Goal: Task Accomplishment & Management: Complete application form

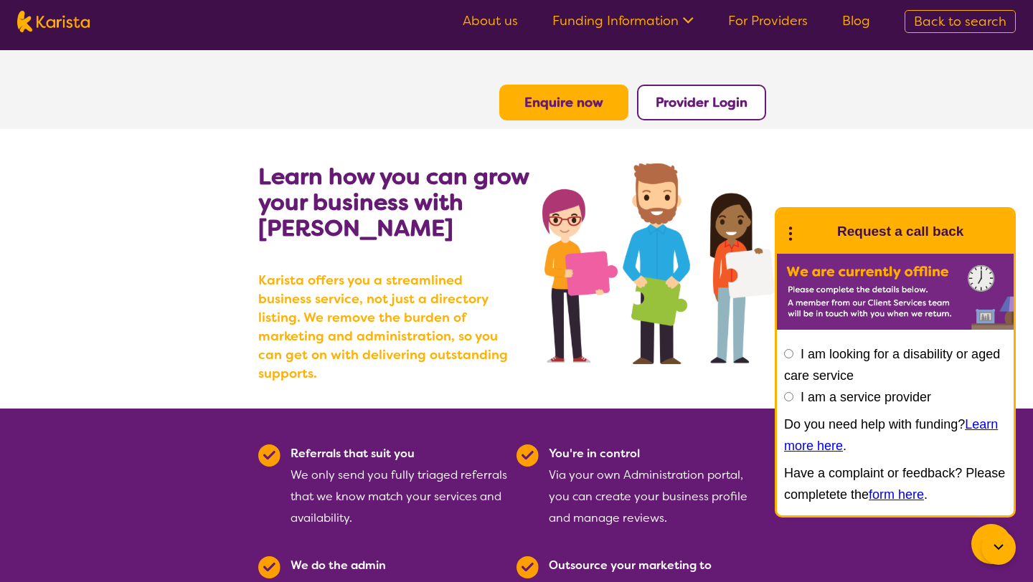
click at [790, 397] on input "I am a service provider" at bounding box center [788, 396] width 9 height 9
radio input "true"
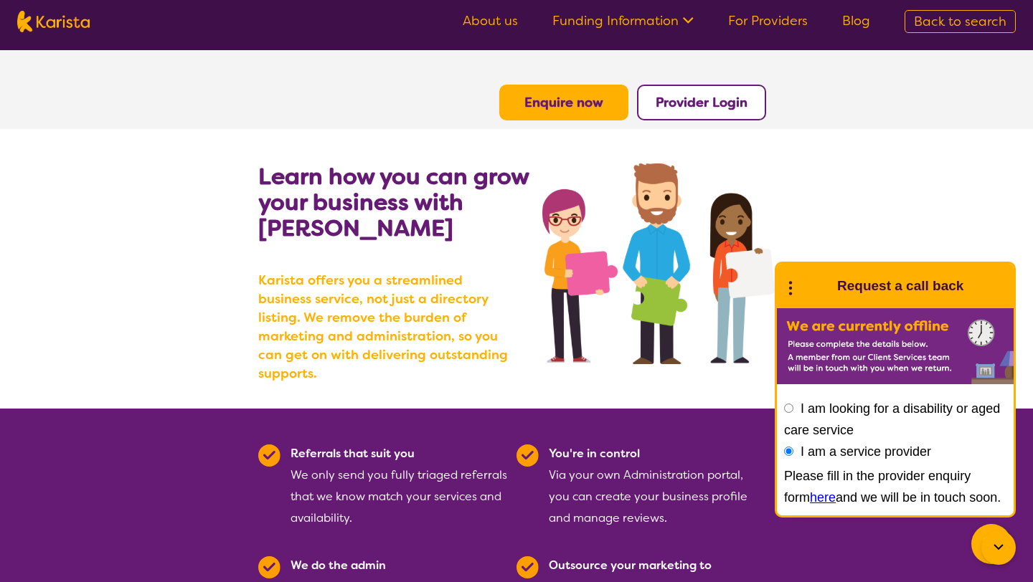
click at [868, 242] on section "Learn how you can grow your business with Karista Karista offers you a streamli…" at bounding box center [516, 269] width 1033 height 280
click at [703, 105] on b "Provider Login" at bounding box center [702, 102] width 92 height 17
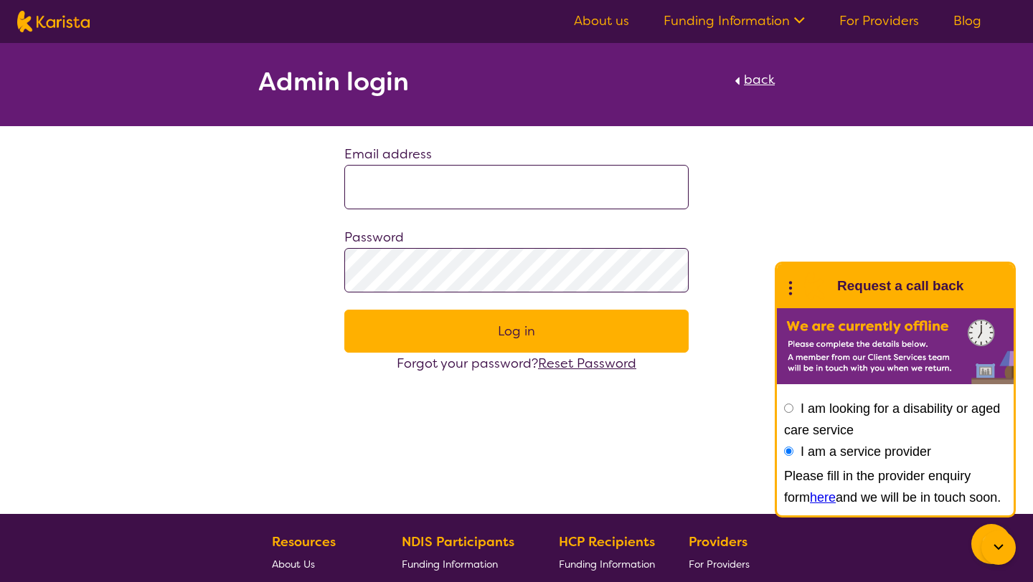
click at [790, 450] on input "I am a service provider" at bounding box center [788, 451] width 9 height 9
click at [529, 197] on input at bounding box center [516, 187] width 344 height 44
type input "**********"
click at [592, 364] on span "Reset Password" at bounding box center [587, 363] width 98 height 17
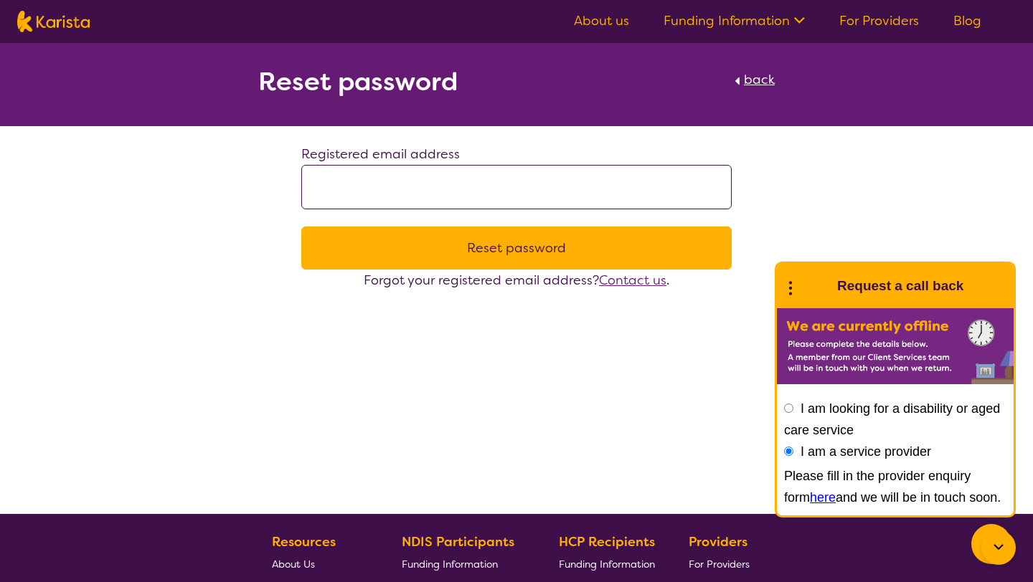
click at [360, 188] on input at bounding box center [516, 187] width 430 height 44
type input "**********"
click at [496, 254] on button "Reset password" at bounding box center [516, 248] width 430 height 43
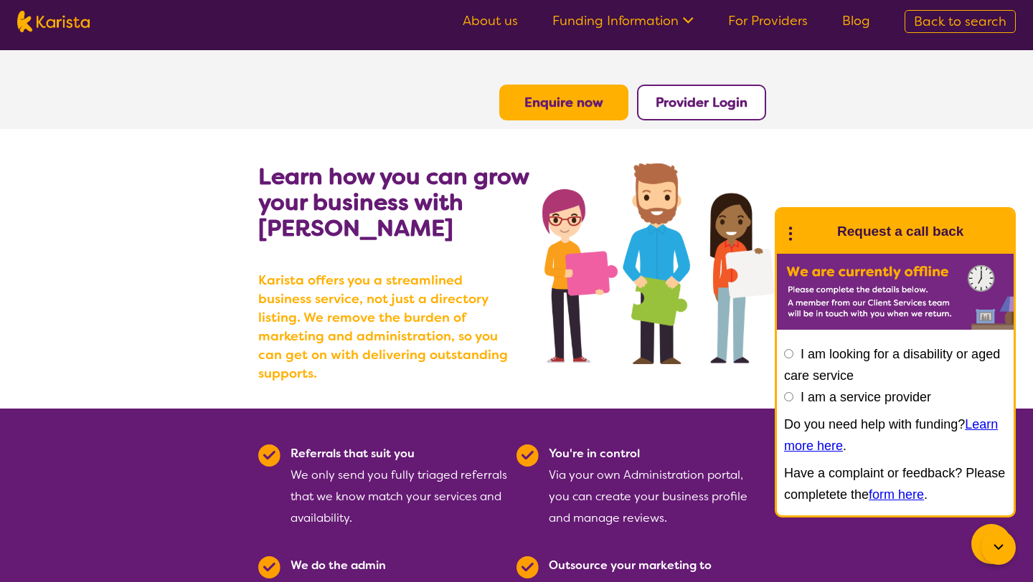
click at [689, 16] on icon at bounding box center [686, 18] width 15 height 15
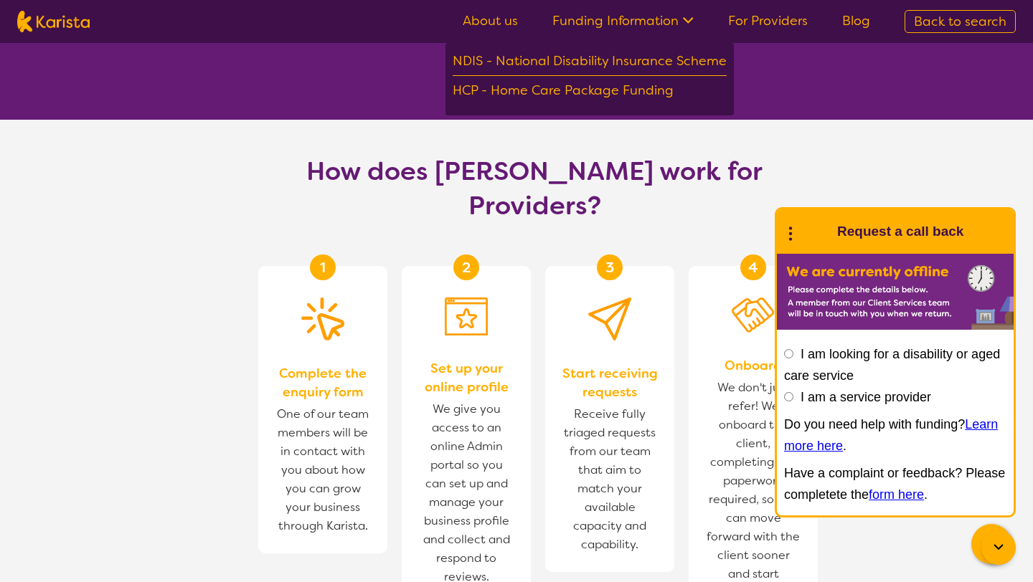
scroll to position [711, 0]
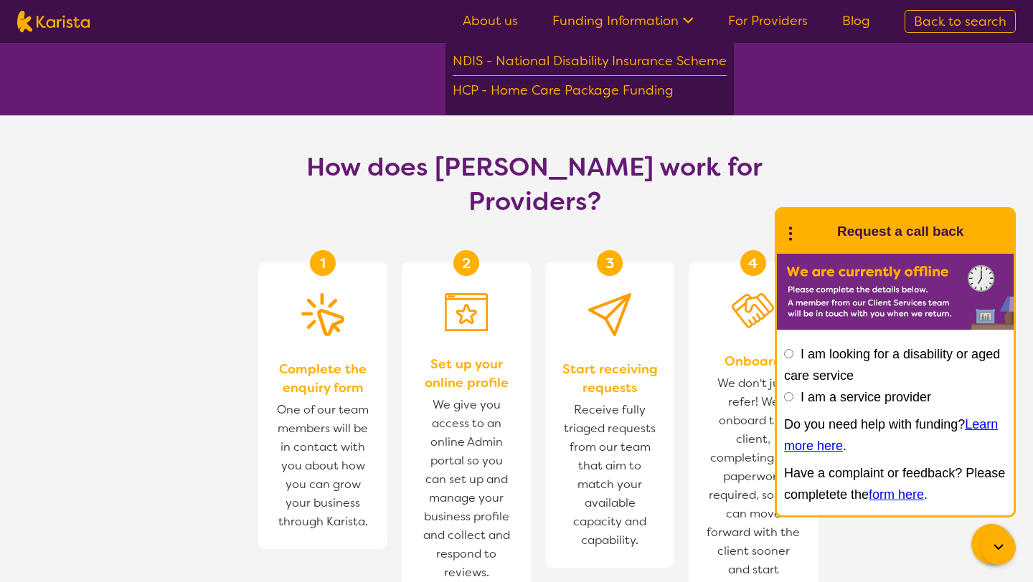
click at [1004, 542] on icon at bounding box center [998, 547] width 17 height 17
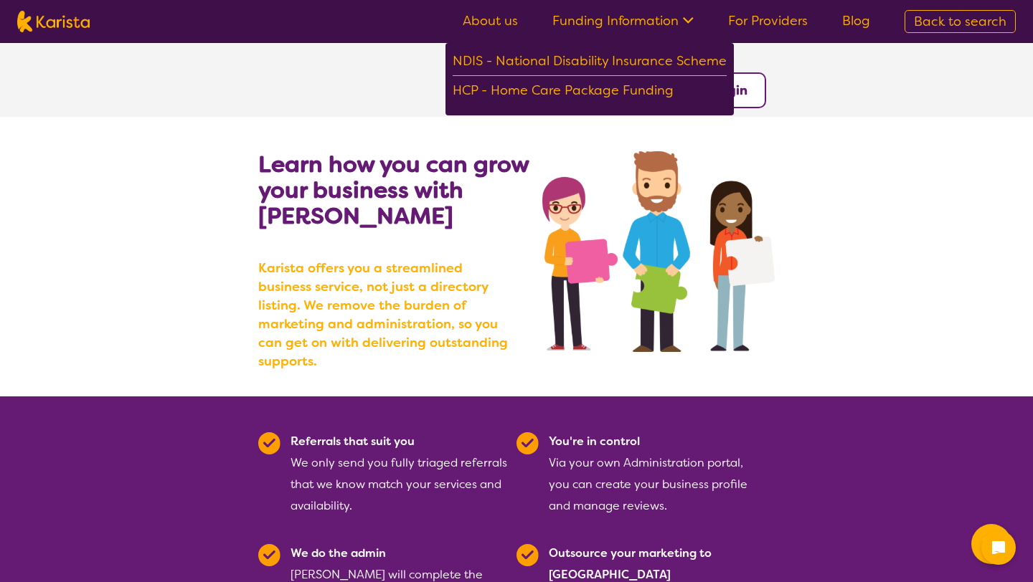
scroll to position [0, 0]
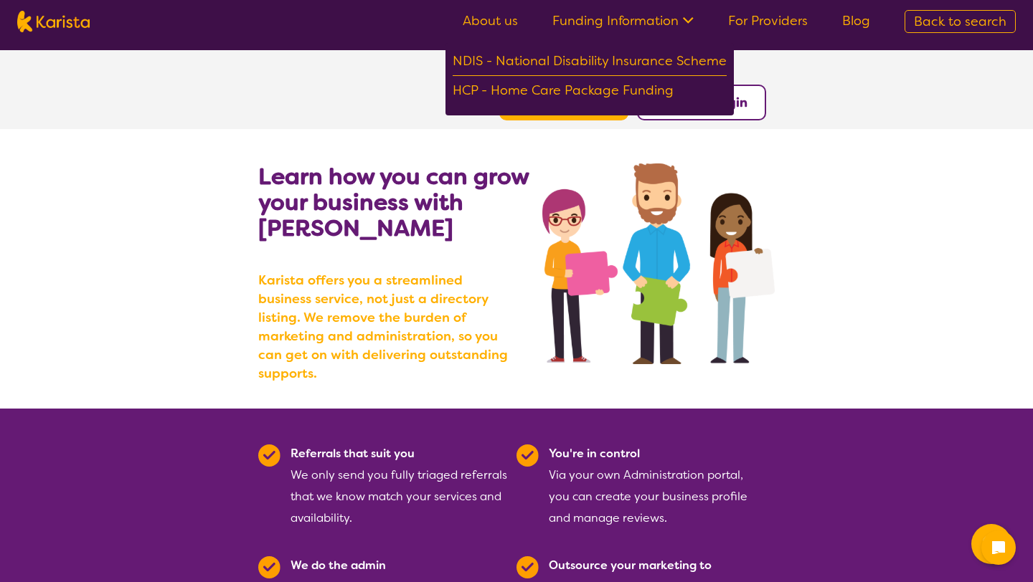
click at [693, 18] on icon at bounding box center [686, 18] width 15 height 15
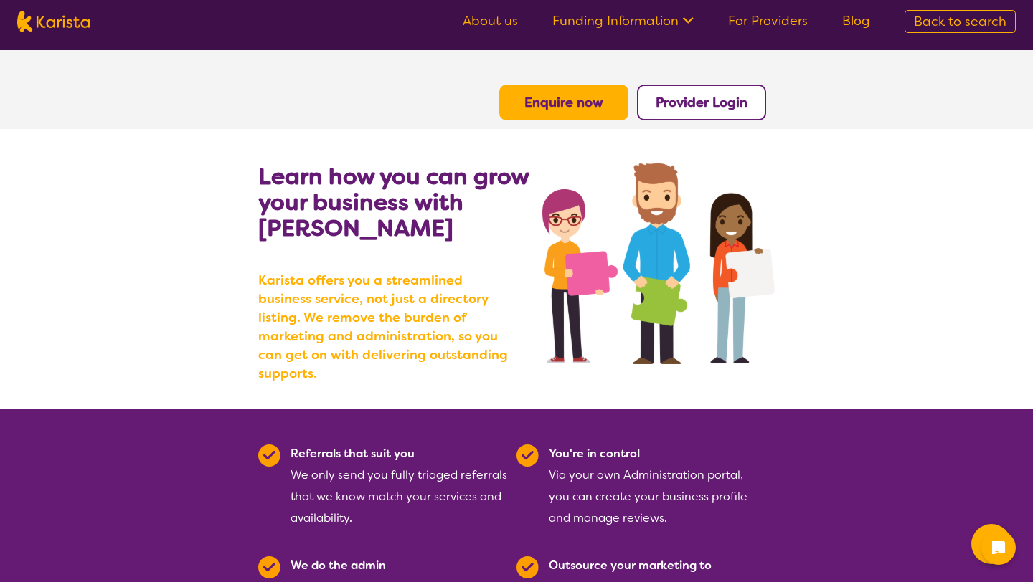
click at [582, 98] on b "Enquire now" at bounding box center [563, 102] width 79 height 17
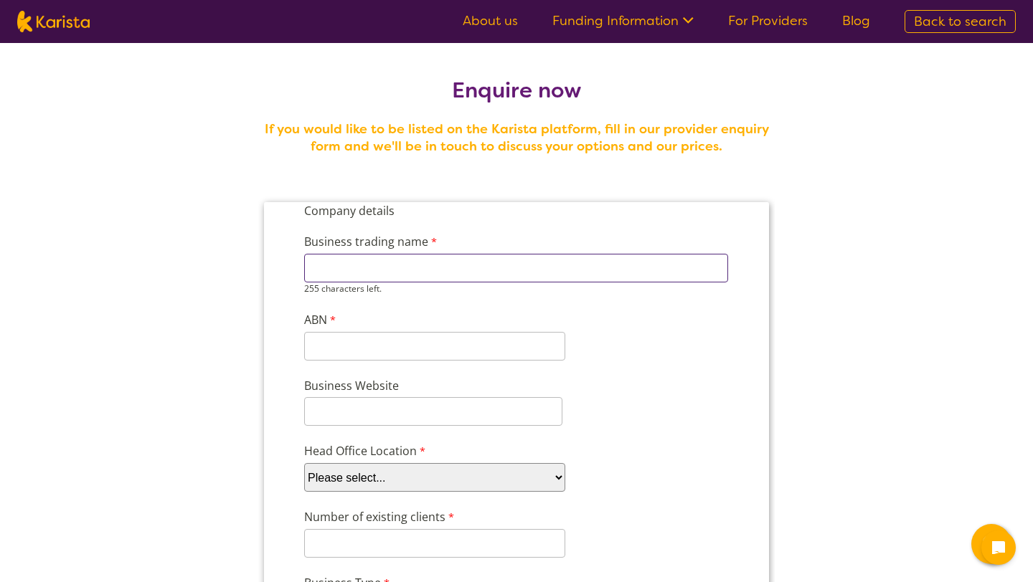
click at [412, 269] on input "Business trading name" at bounding box center [516, 268] width 424 height 29
type input "Serenity Individualised Support Services"
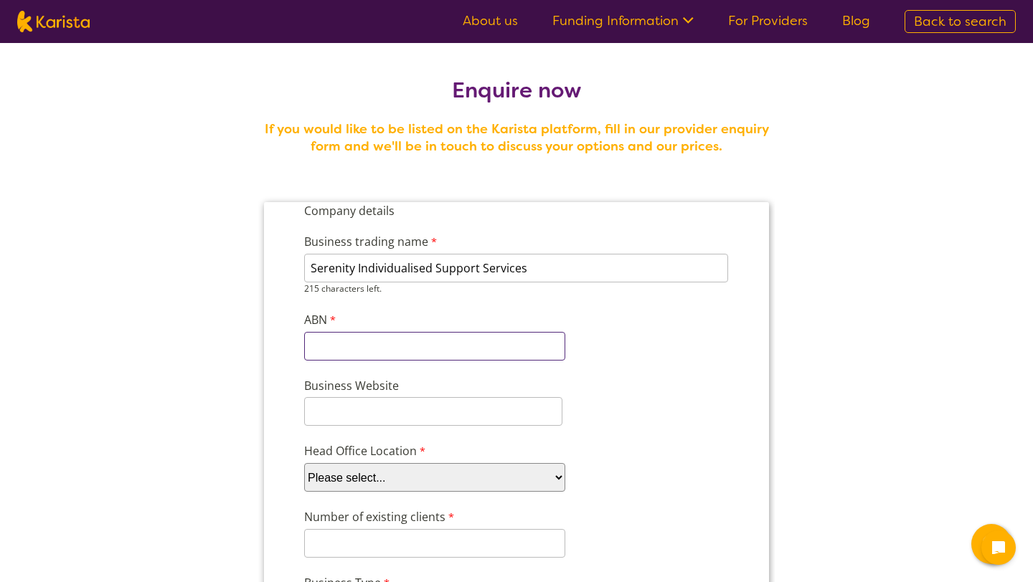
click at [403, 342] on input "ABN" at bounding box center [434, 346] width 261 height 29
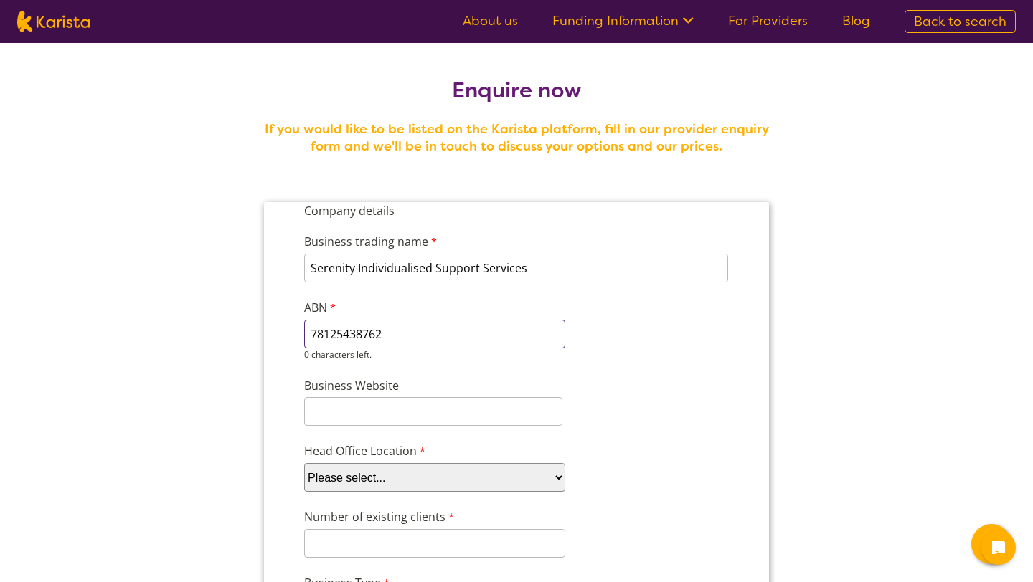
type input "78125438762"
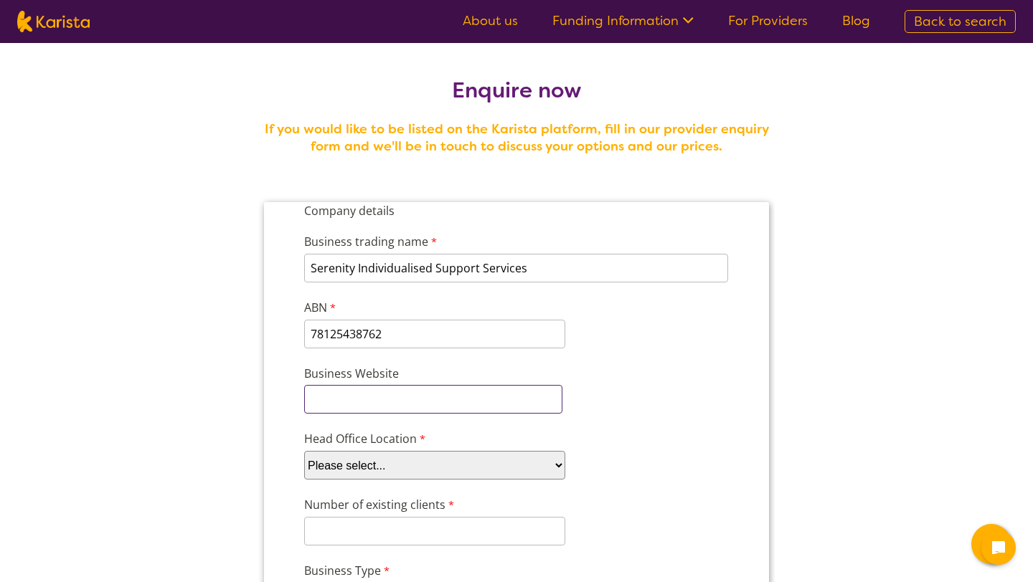
click at [433, 412] on input "Business Website" at bounding box center [433, 399] width 258 height 29
type input "[DOMAIN_NAME]"
click at [488, 465] on select "Please select... ACT [GEOGRAPHIC_DATA] NT QLD SA TAS [GEOGRAPHIC_DATA] [GEOGRAP…" at bounding box center [434, 465] width 261 height 29
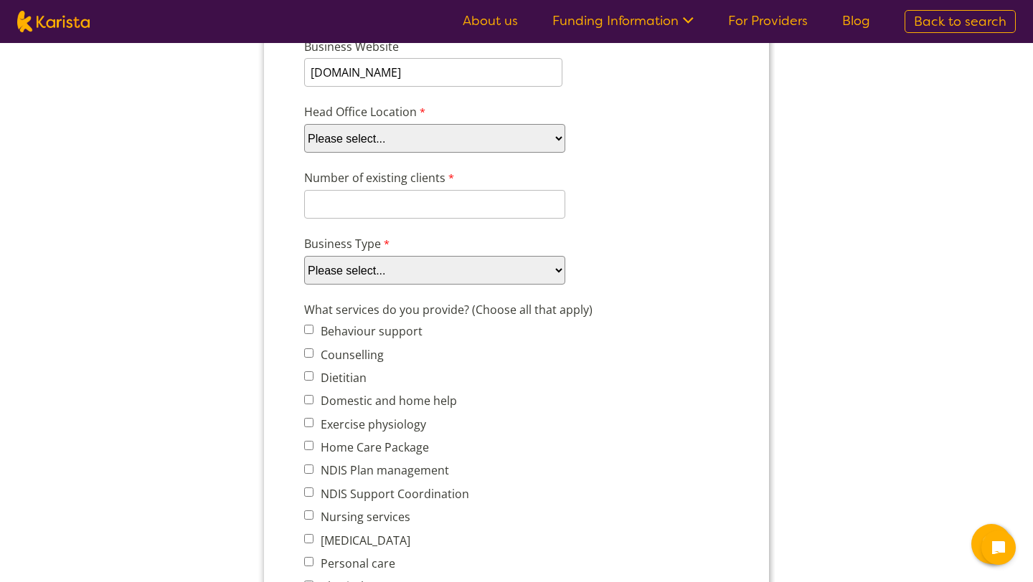
scroll to position [336, 0]
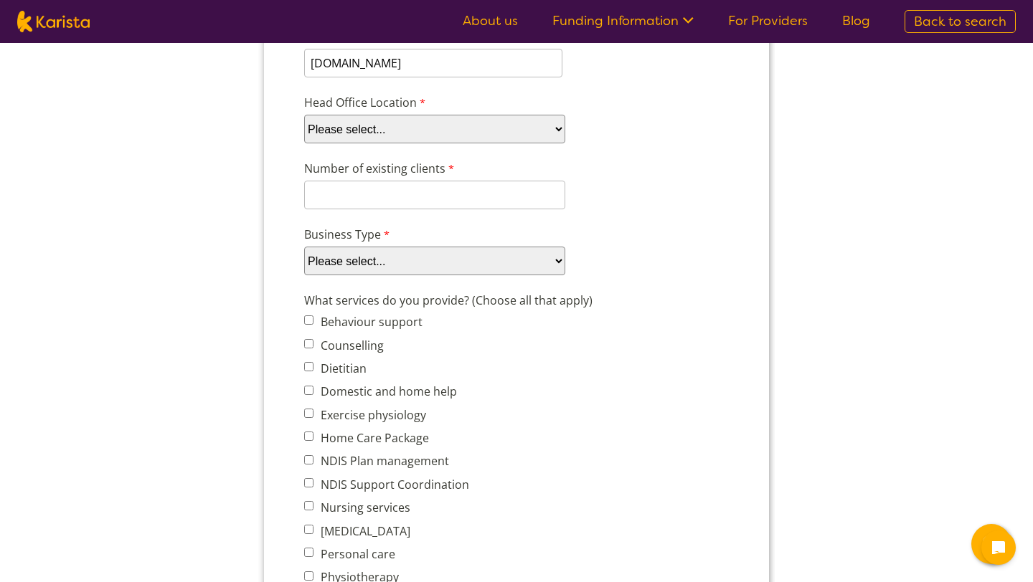
click at [537, 126] on select "Please select... ACT [GEOGRAPHIC_DATA] NT QLD SA TAS [GEOGRAPHIC_DATA] [GEOGRAP…" at bounding box center [434, 129] width 261 height 29
select select "tfa_100"
click at [304, 143] on select "Please select... ACT [GEOGRAPHIC_DATA] NT QLD SA TAS [GEOGRAPHIC_DATA] [GEOGRAP…" at bounding box center [434, 129] width 261 height 29
click at [427, 193] on input "Number of existing clients" at bounding box center [434, 195] width 261 height 29
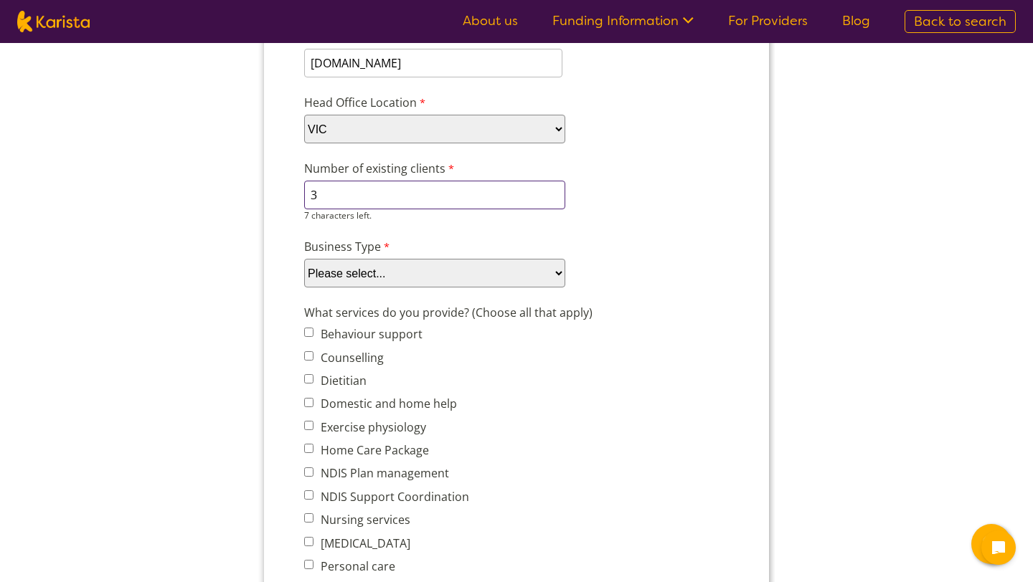
type input "3"
click at [558, 270] on select "Please select... Company Individual/Sole Trader Other (please specify)" at bounding box center [434, 273] width 261 height 29
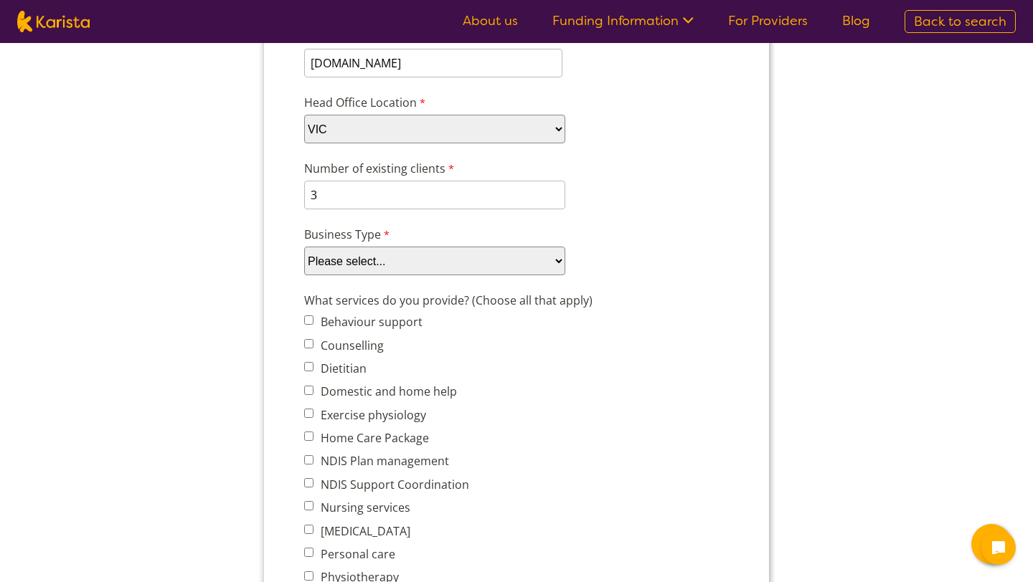
select select "tfa_87"
click at [304, 275] on select "Please select... Company Individual/Sole Trader Other (please specify)" at bounding box center [434, 261] width 261 height 29
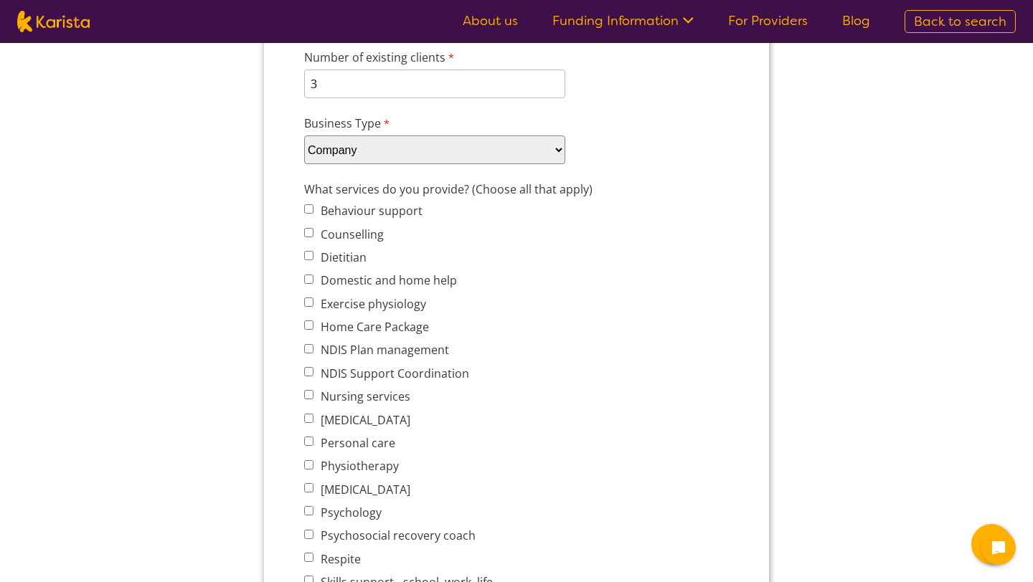
scroll to position [449, 0]
click at [309, 207] on input "Behaviour support" at bounding box center [308, 207] width 9 height 9
checkbox input "true"
click at [310, 228] on input "Counselling" at bounding box center [308, 231] width 9 height 9
checkbox input "true"
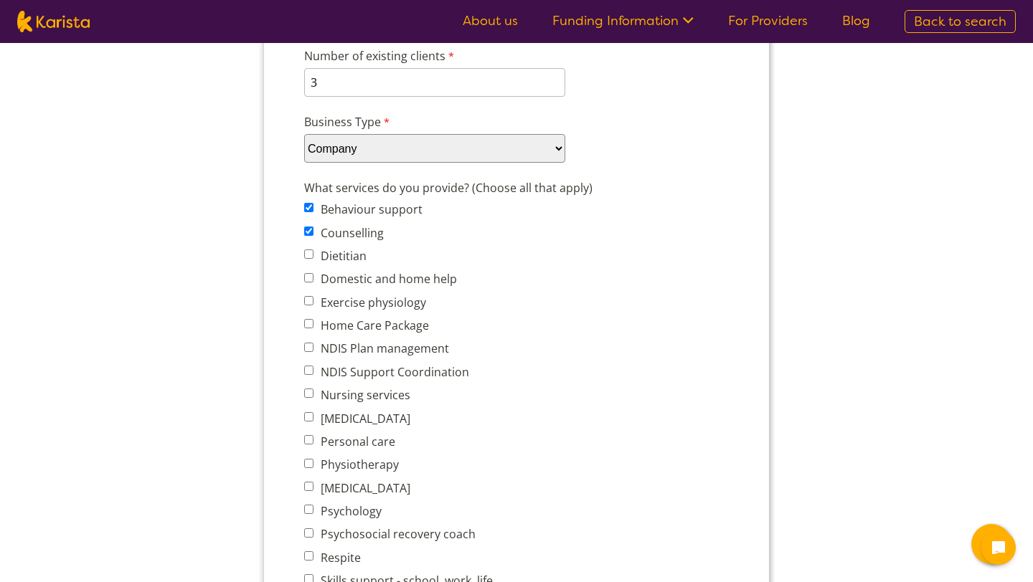
click at [311, 274] on input "Domestic and home help" at bounding box center [308, 277] width 9 height 9
checkbox input "true"
click at [308, 319] on input "Home Care Package" at bounding box center [308, 323] width 9 height 9
checkbox input "true"
click at [309, 343] on input "NDIS Plan management" at bounding box center [308, 347] width 9 height 9
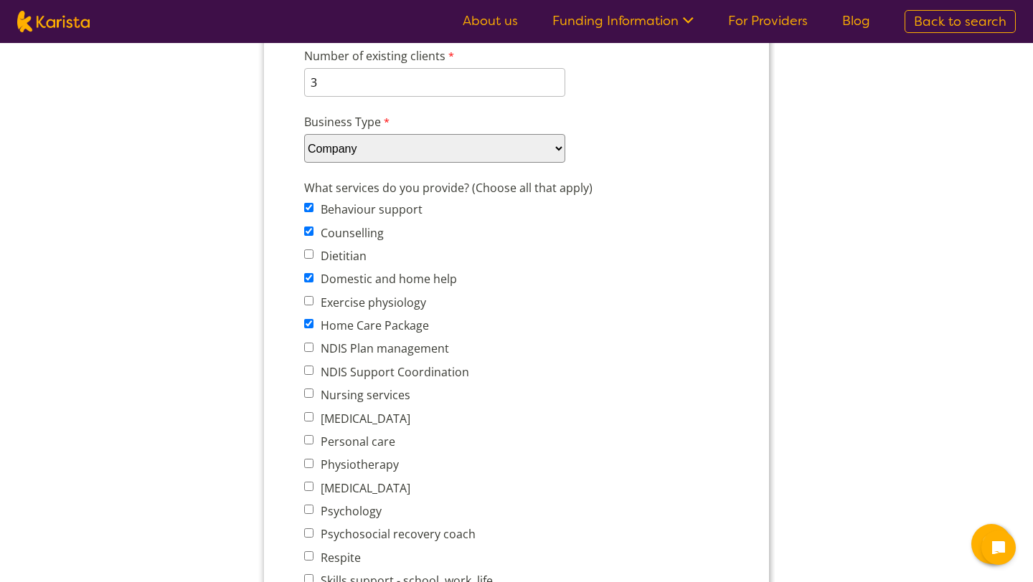
checkbox input "true"
click at [311, 366] on input "NDIS Support Coordination" at bounding box center [308, 370] width 9 height 9
checkbox input "true"
click at [308, 389] on input "Nursing services" at bounding box center [308, 393] width 9 height 9
checkbox input "true"
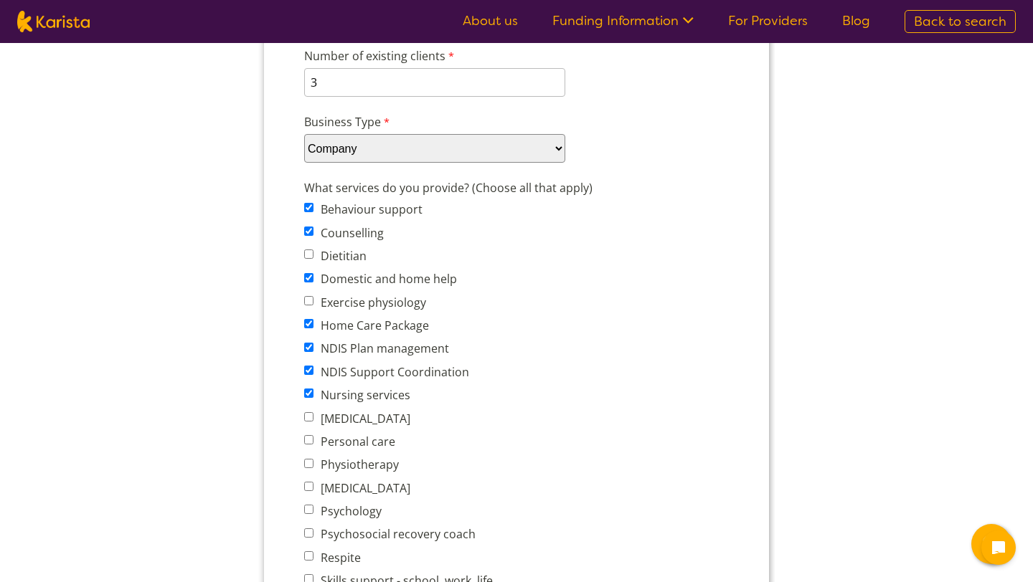
click at [311, 435] on input "Personal care" at bounding box center [308, 439] width 9 height 9
checkbox input "true"
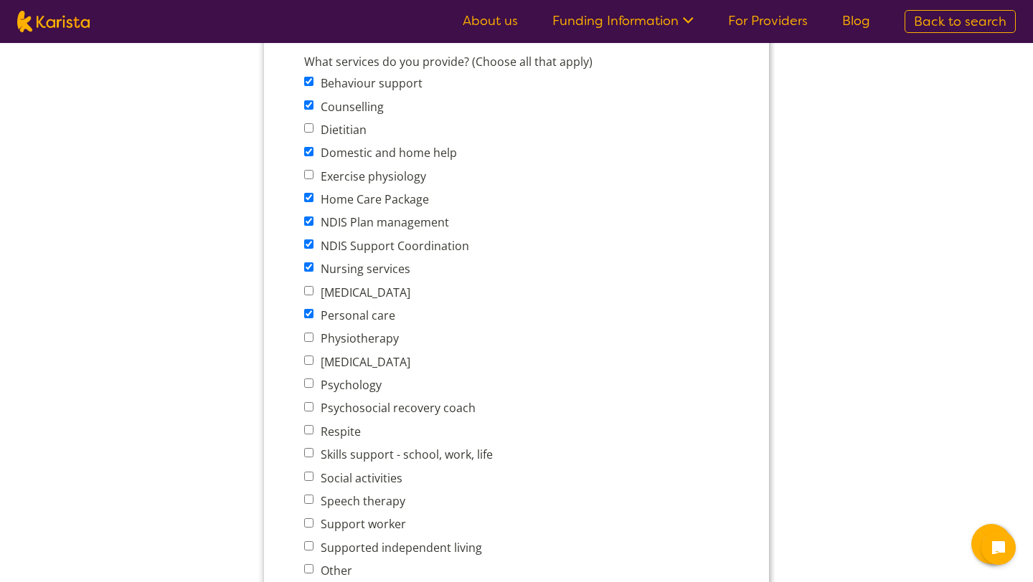
scroll to position [577, 0]
click at [311, 423] on input "Respite" at bounding box center [308, 427] width 9 height 9
checkbox input "true"
click at [309, 446] on input "Skills support - school, work, life" at bounding box center [308, 450] width 9 height 9
checkbox input "true"
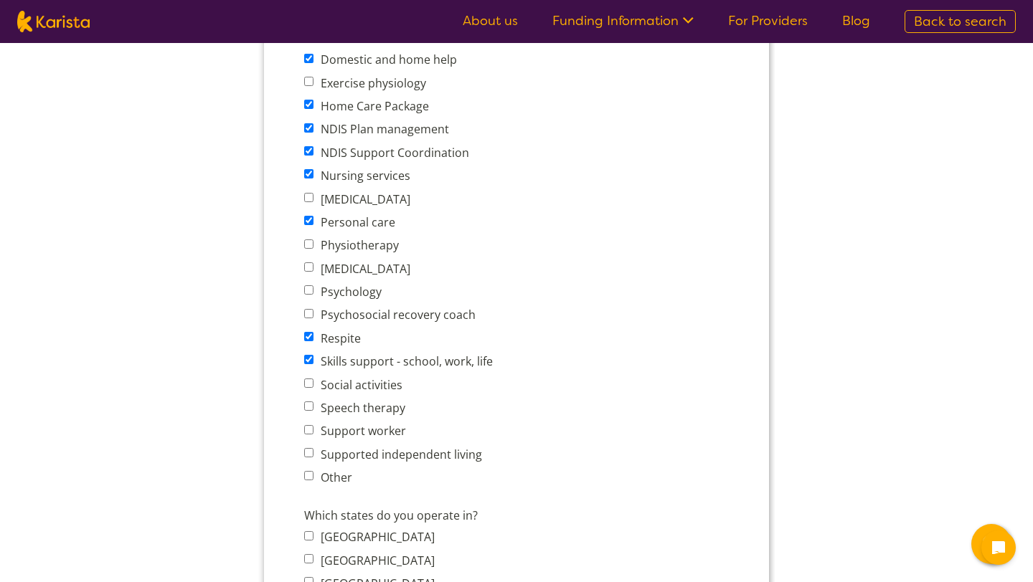
scroll to position [681, 0]
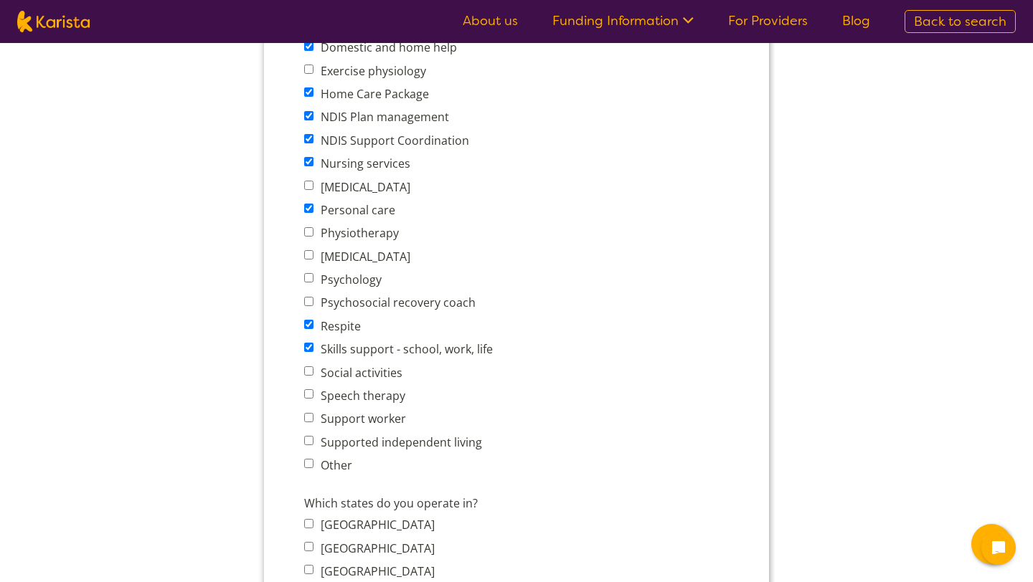
click at [309, 367] on input "Social activities" at bounding box center [308, 371] width 9 height 9
checkbox input "true"
click at [308, 413] on input "Support worker" at bounding box center [308, 417] width 9 height 9
checkbox input "true"
click at [308, 436] on input "Supported independent living" at bounding box center [308, 440] width 9 height 9
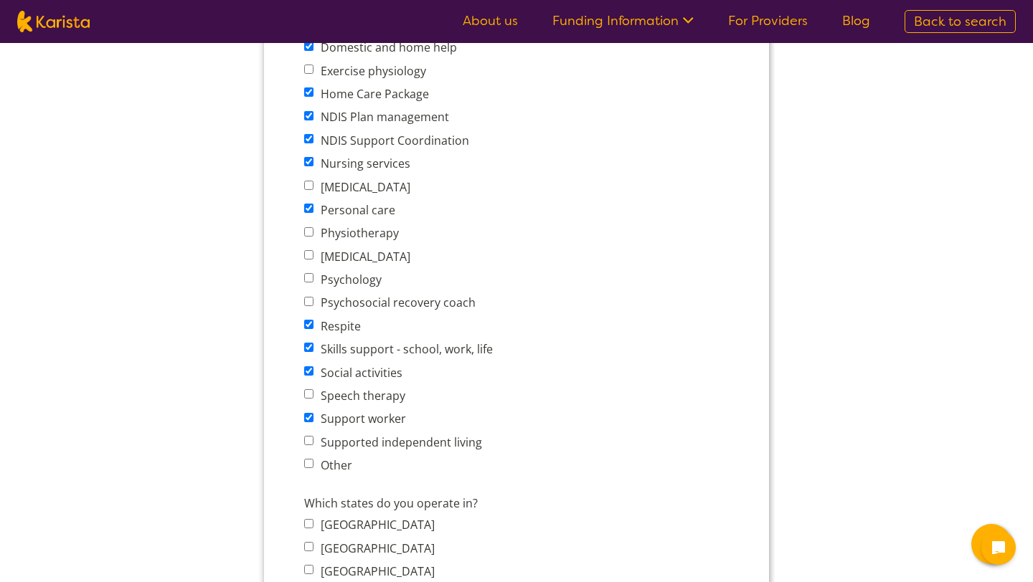
checkbox input "true"
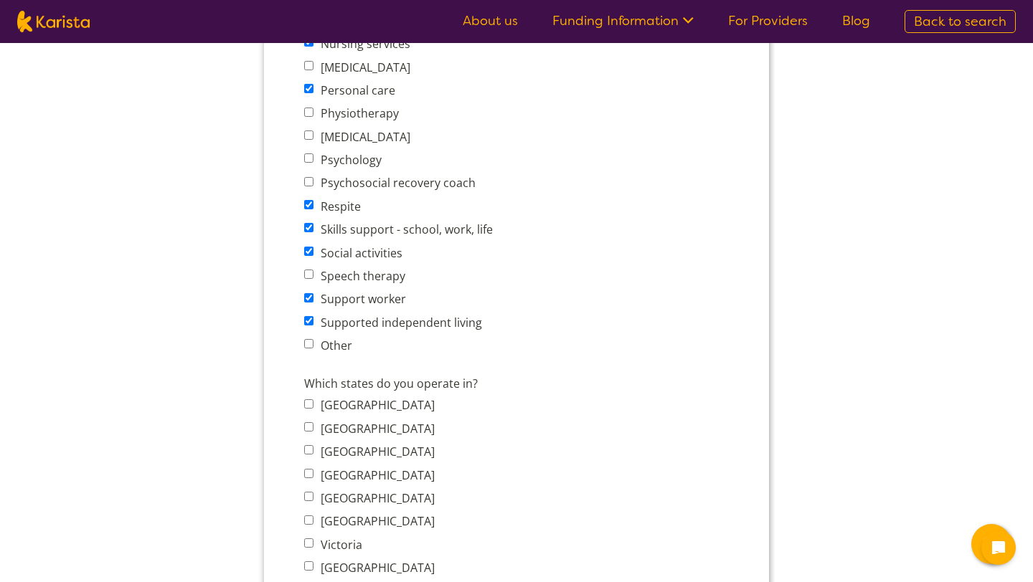
scroll to position [806, 0]
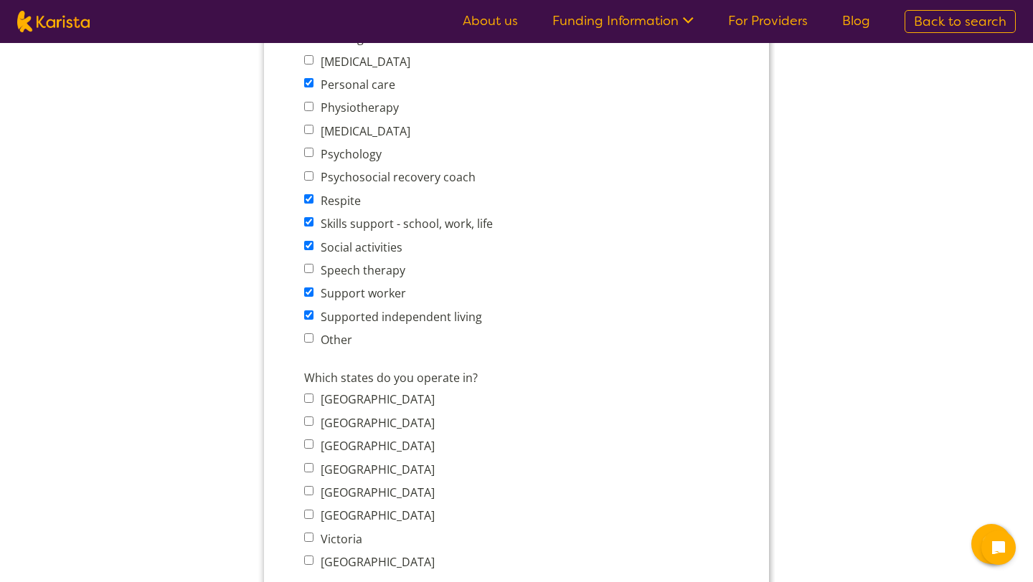
click at [310, 463] on input "[GEOGRAPHIC_DATA]" at bounding box center [308, 467] width 9 height 9
checkbox input "true"
click at [308, 533] on input "Victoria" at bounding box center [308, 537] width 9 height 9
checkbox input "true"
click at [309, 556] on input "[GEOGRAPHIC_DATA]" at bounding box center [308, 560] width 9 height 9
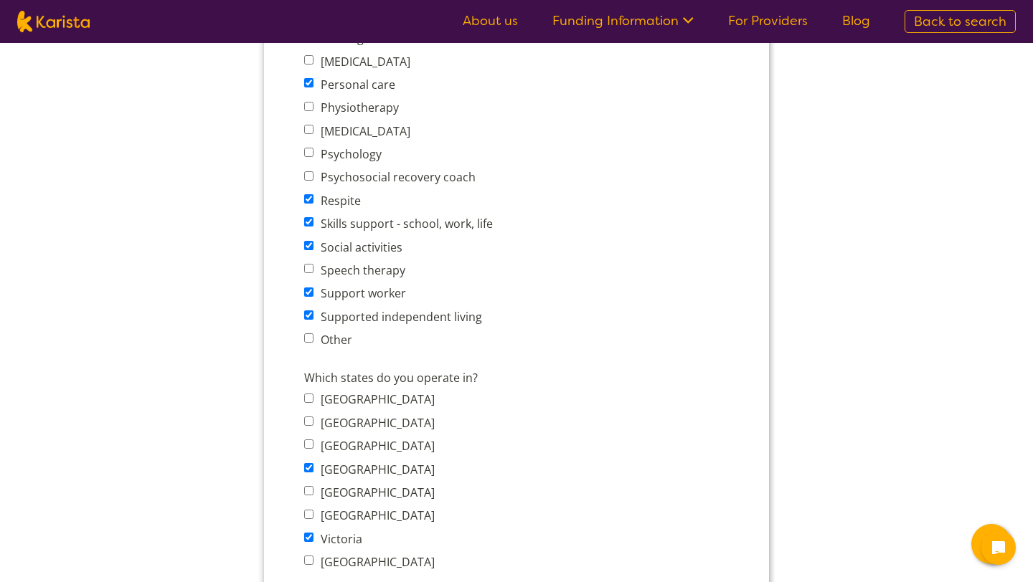
checkbox input "true"
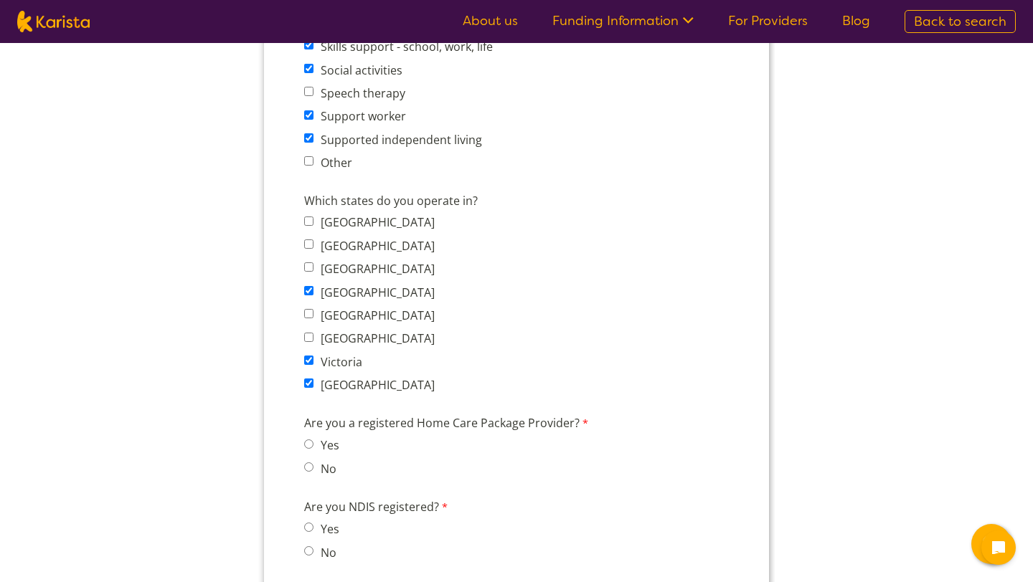
scroll to position [984, 0]
click at [309, 439] on input "Yes" at bounding box center [308, 443] width 9 height 9
radio input "true"
click at [310, 522] on input "Yes" at bounding box center [308, 526] width 9 height 9
radio input "true"
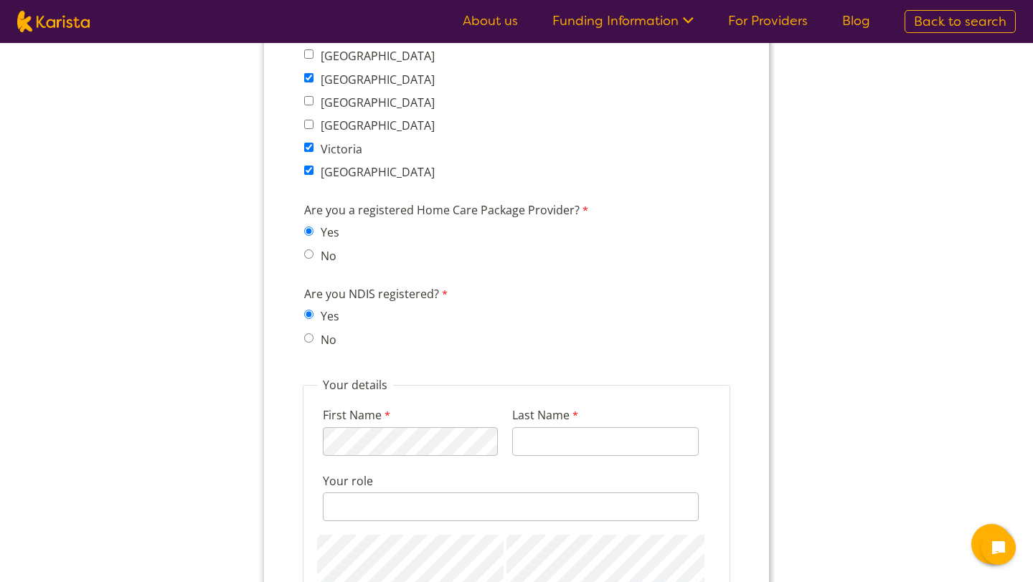
scroll to position [1197, 0]
type input "Nhliziyo"
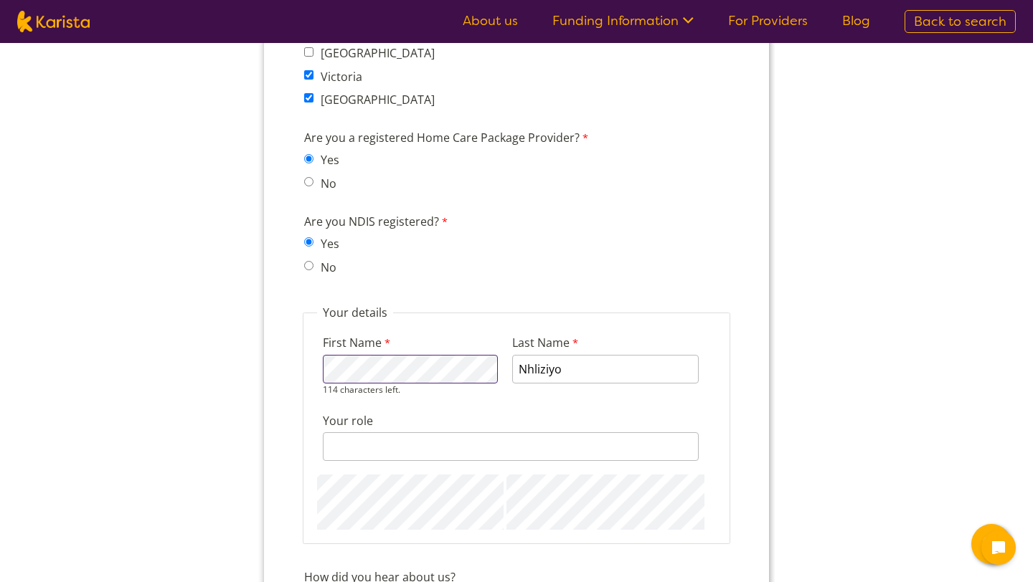
scroll to position [1291, 0]
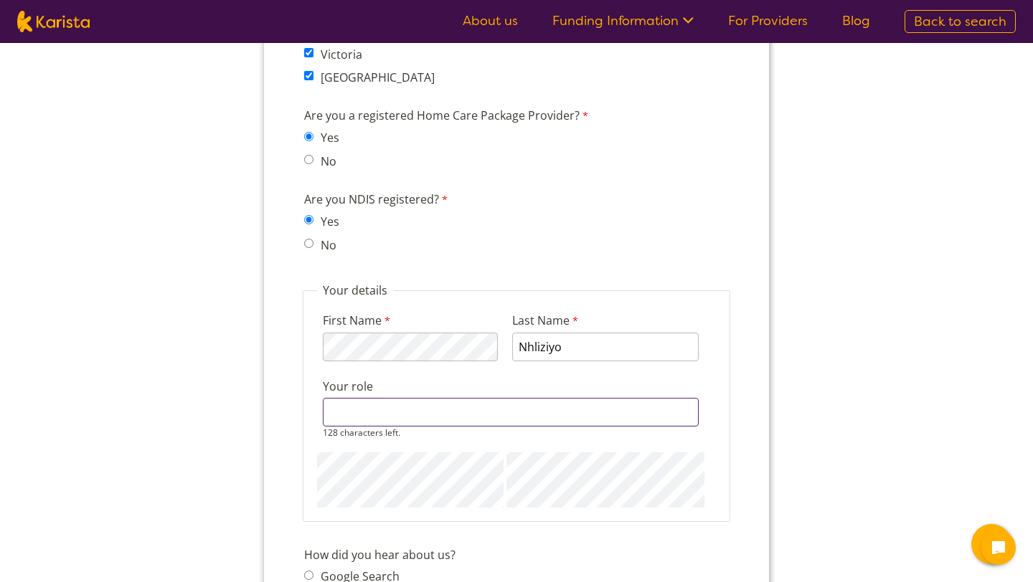
click at [455, 411] on input "Your role" at bounding box center [511, 412] width 376 height 29
type input "Director"
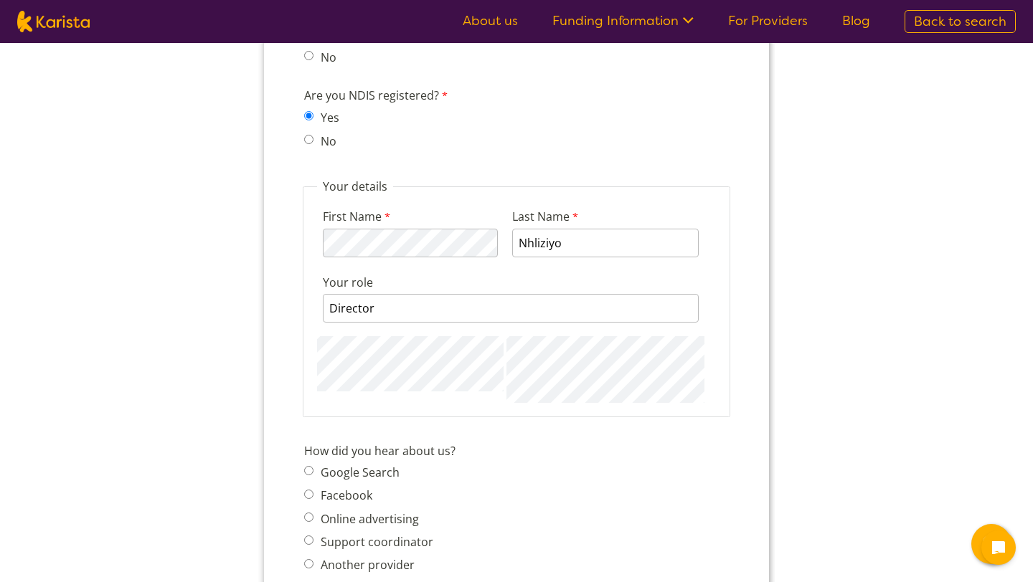
scroll to position [1431, 0]
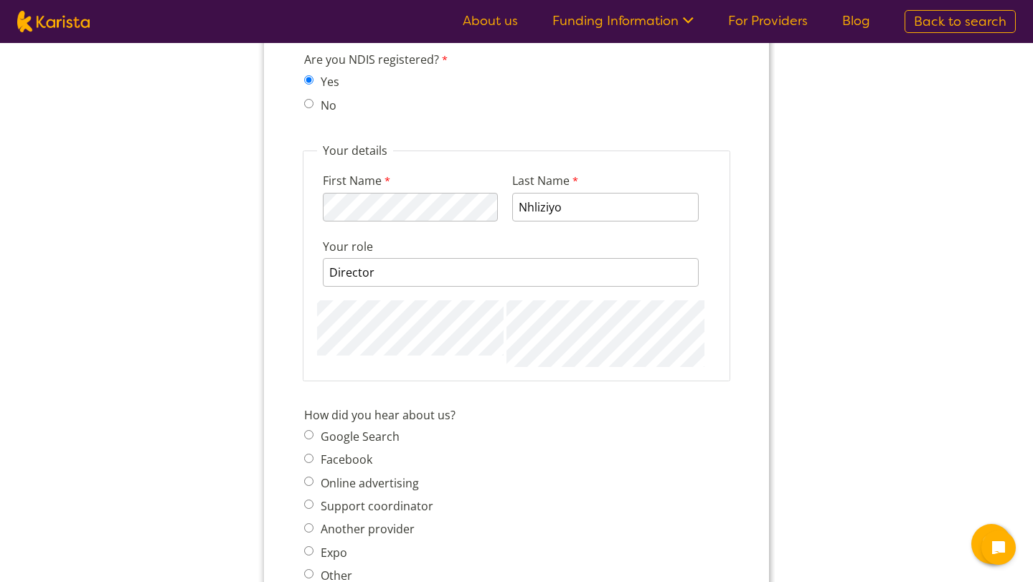
click at [309, 519] on span "Another provider" at bounding box center [373, 529] width 138 height 20
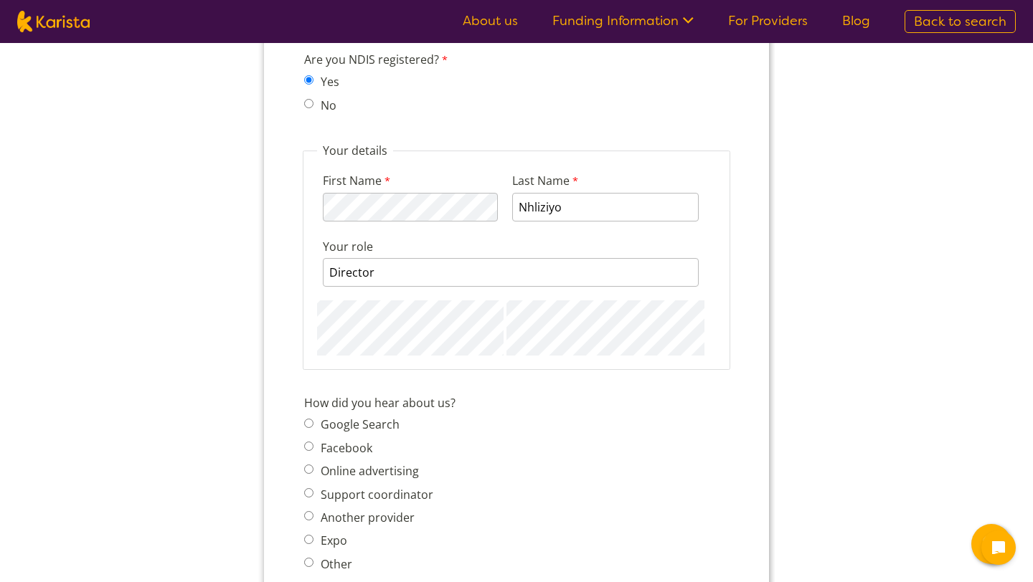
click at [309, 511] on input "Another provider" at bounding box center [308, 515] width 9 height 9
radio input "true"
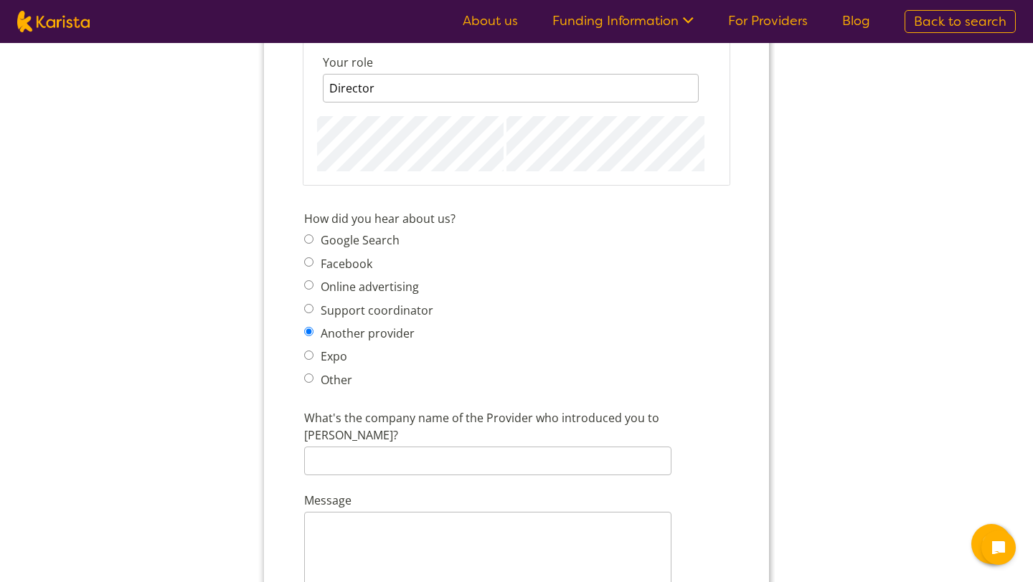
scroll to position [1618, 0]
click at [310, 232] on input "Google Search" at bounding box center [308, 236] width 9 height 9
radio input "true"
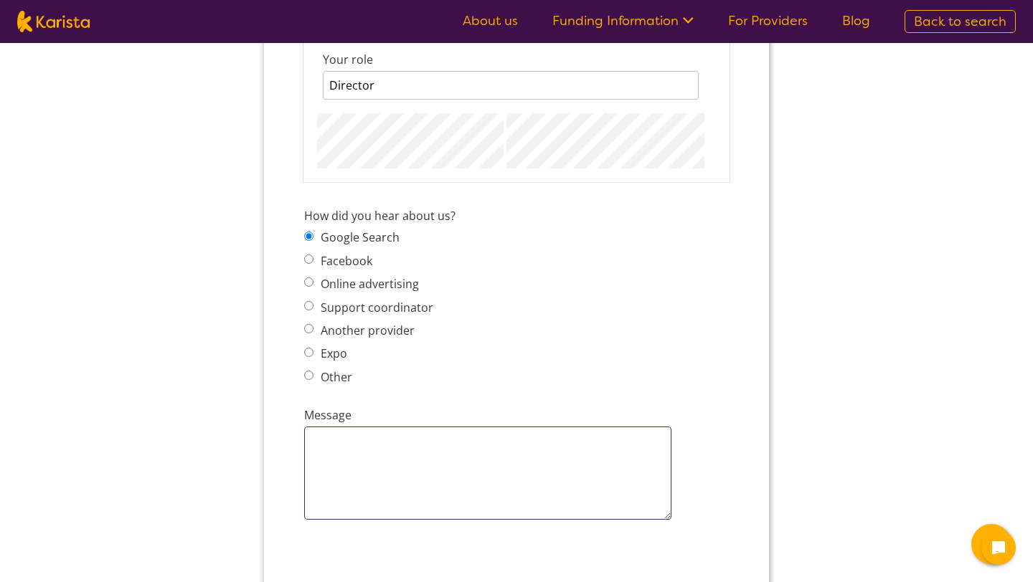
click at [325, 427] on textarea "Message" at bounding box center [487, 473] width 367 height 93
paste textarea "We are always looking for new participants to join our Serenity Individualised …"
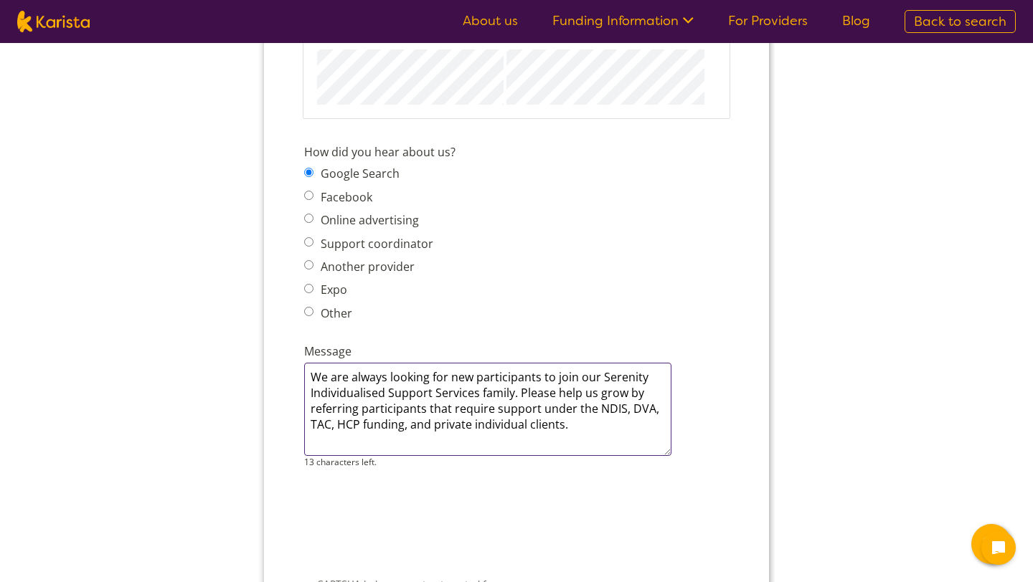
scroll to position [1697, 0]
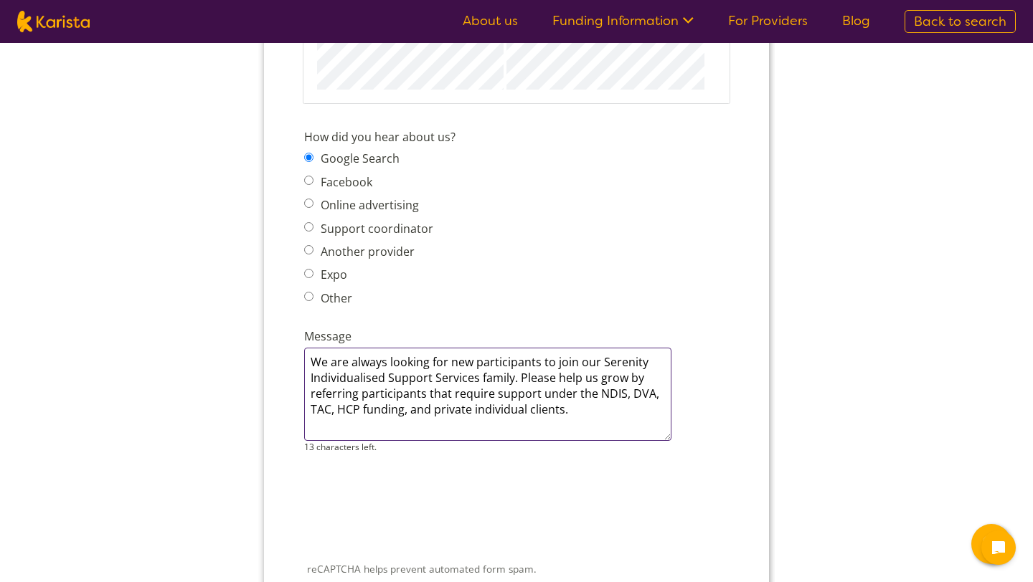
type textarea "We are always looking for new participants to join our Serenity Individualised …"
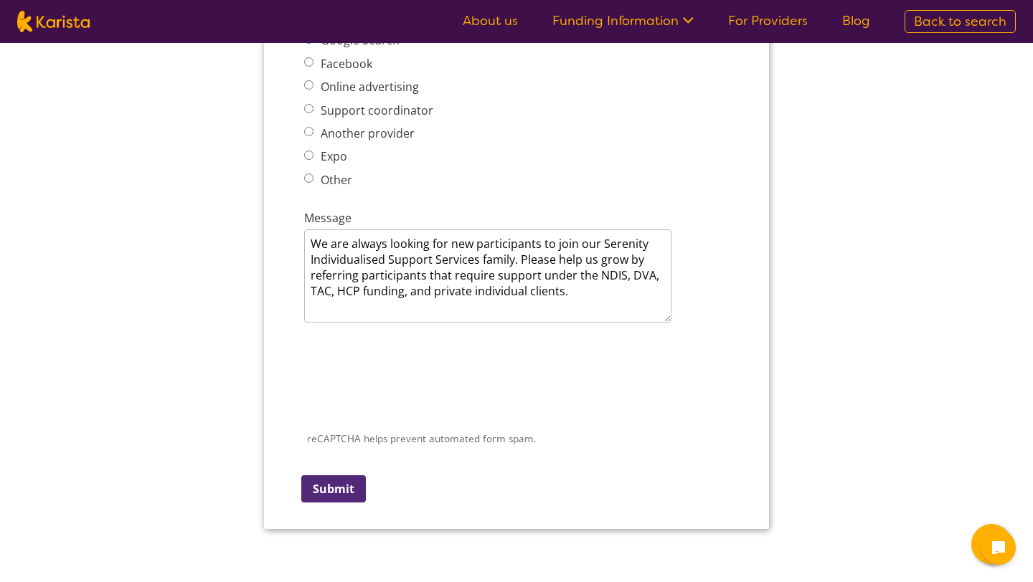
scroll to position [1826, 0]
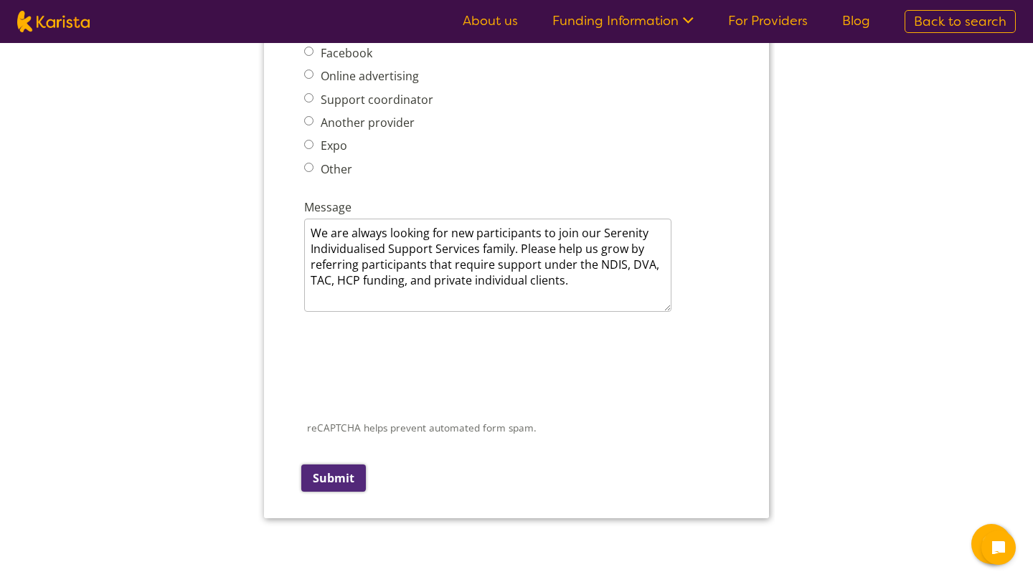
click at [339, 465] on input "Submit" at bounding box center [333, 478] width 65 height 27
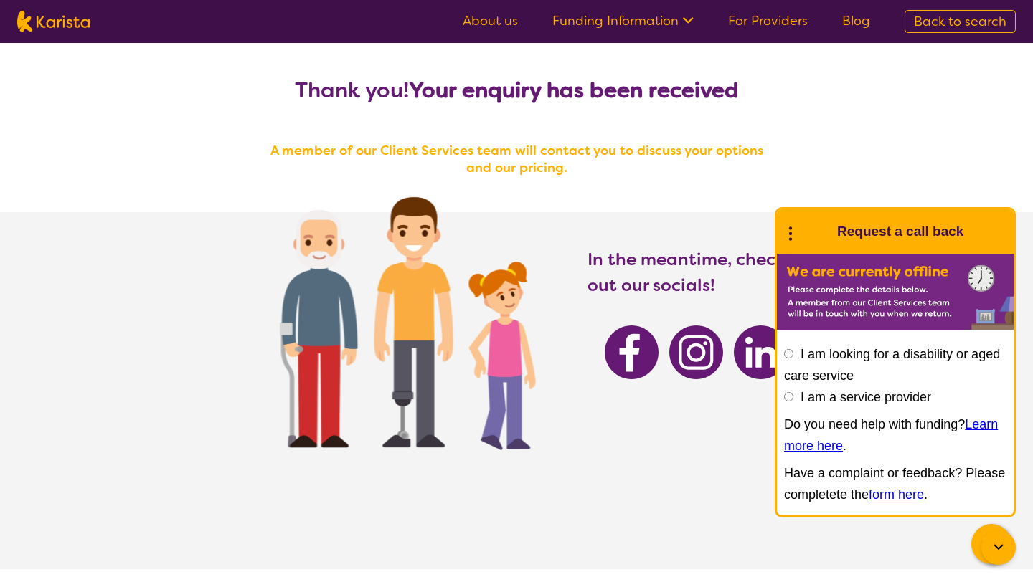
click at [1002, 548] on icon at bounding box center [998, 547] width 17 height 17
